Goal: Information Seeking & Learning: Understand process/instructions

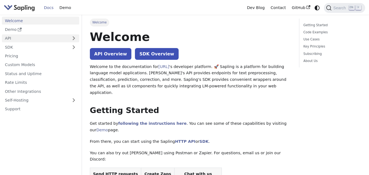
click at [48, 34] on link "API" at bounding box center [35, 38] width 66 height 8
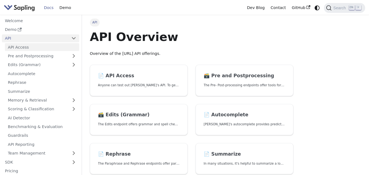
click at [35, 45] on link "API Access" at bounding box center [42, 47] width 74 height 8
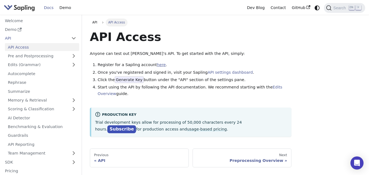
click at [157, 64] on link "here" at bounding box center [161, 65] width 9 height 4
